Goal: Information Seeking & Learning: Learn about a topic

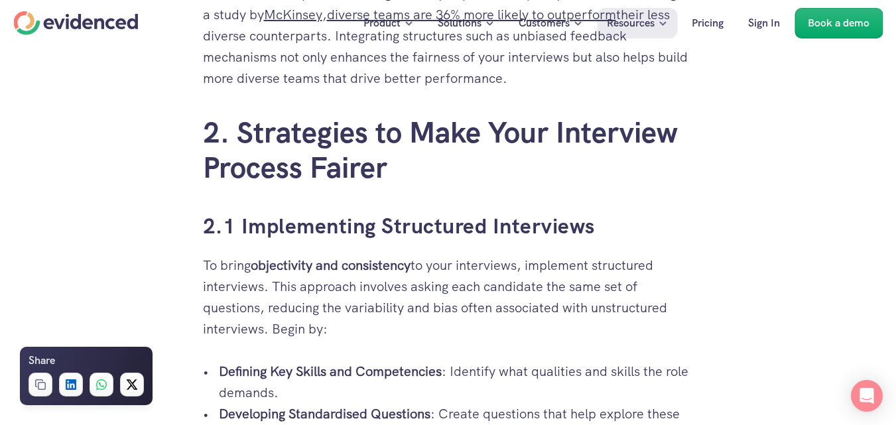
scroll to position [1604, 0]
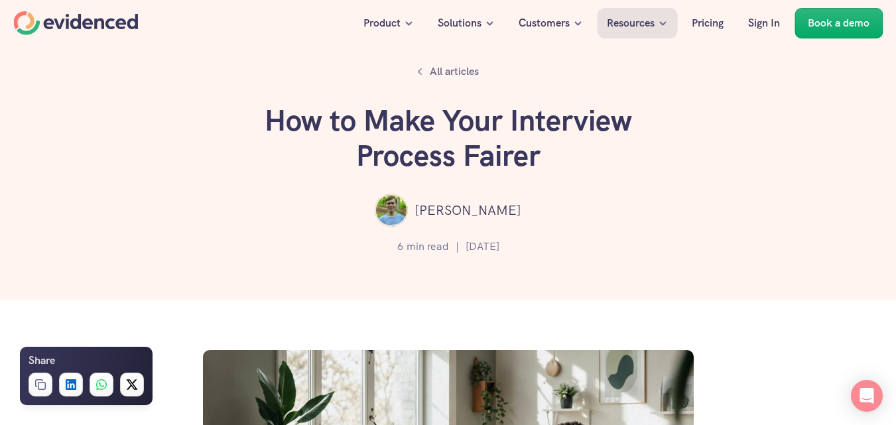
scroll to position [1604, 0]
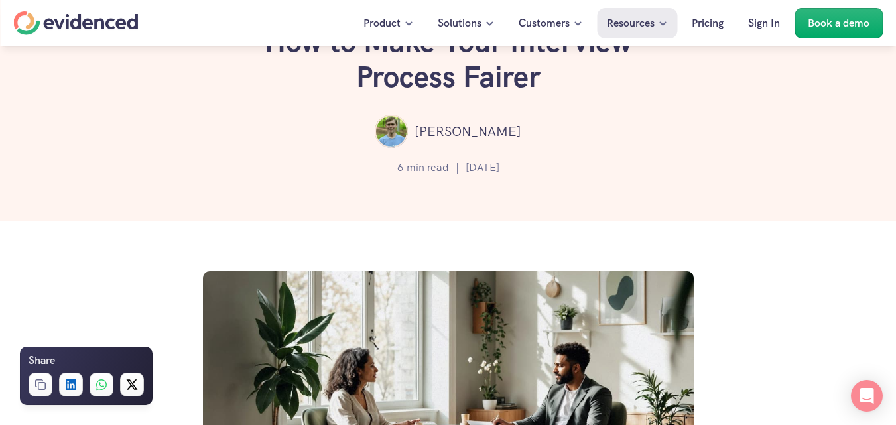
scroll to position [0, 0]
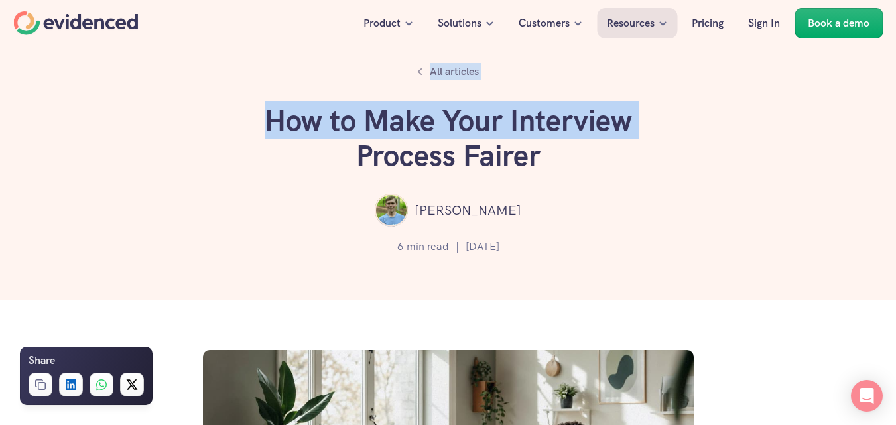
drag, startPoint x: 404, startPoint y: 71, endPoint x: 418, endPoint y: 28, distance: 45.3
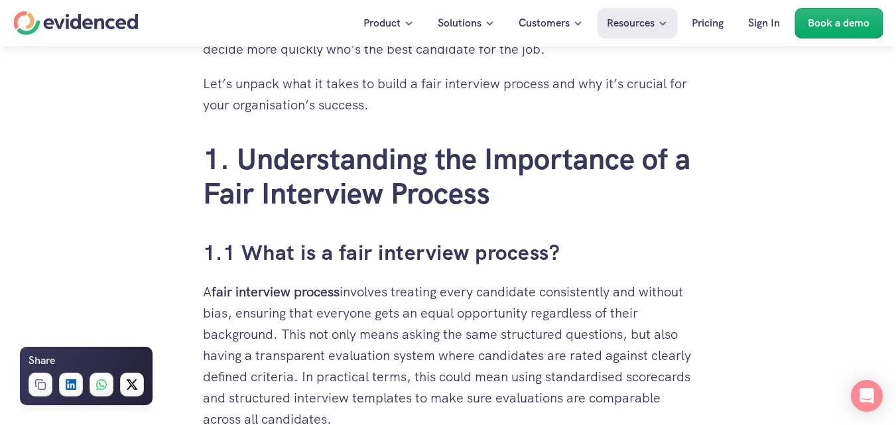
scroll to position [796, 0]
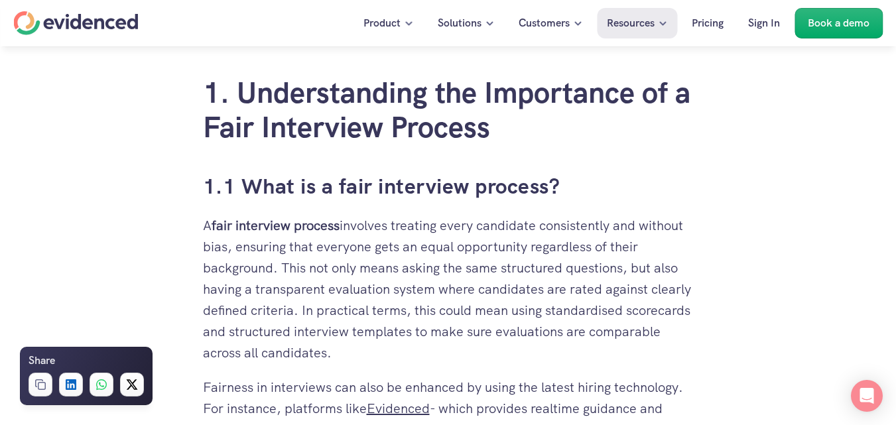
click at [135, 90] on div "Want to make fairer hiring decisions? Watch a quick demo" at bounding box center [448, 71] width 896 height 50
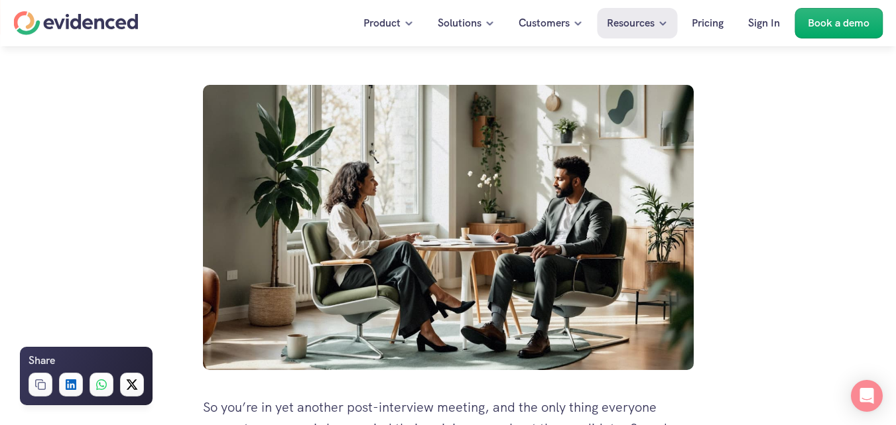
scroll to position [464, 0]
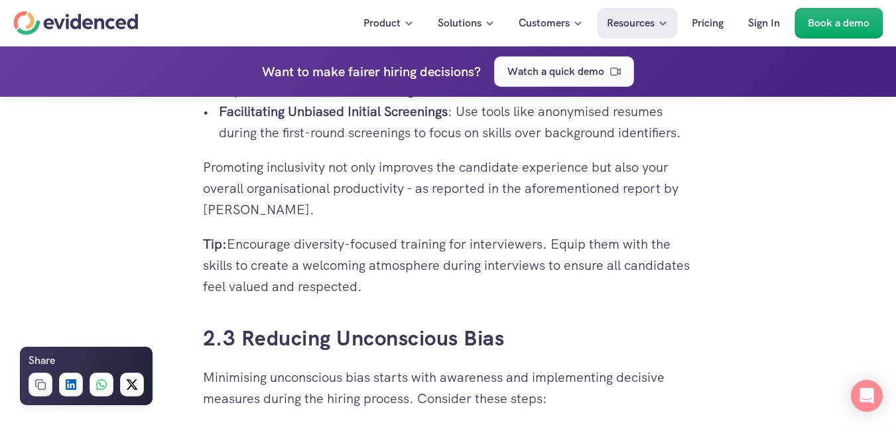
scroll to position [2718, 0]
